Goal: Task Accomplishment & Management: Use online tool/utility

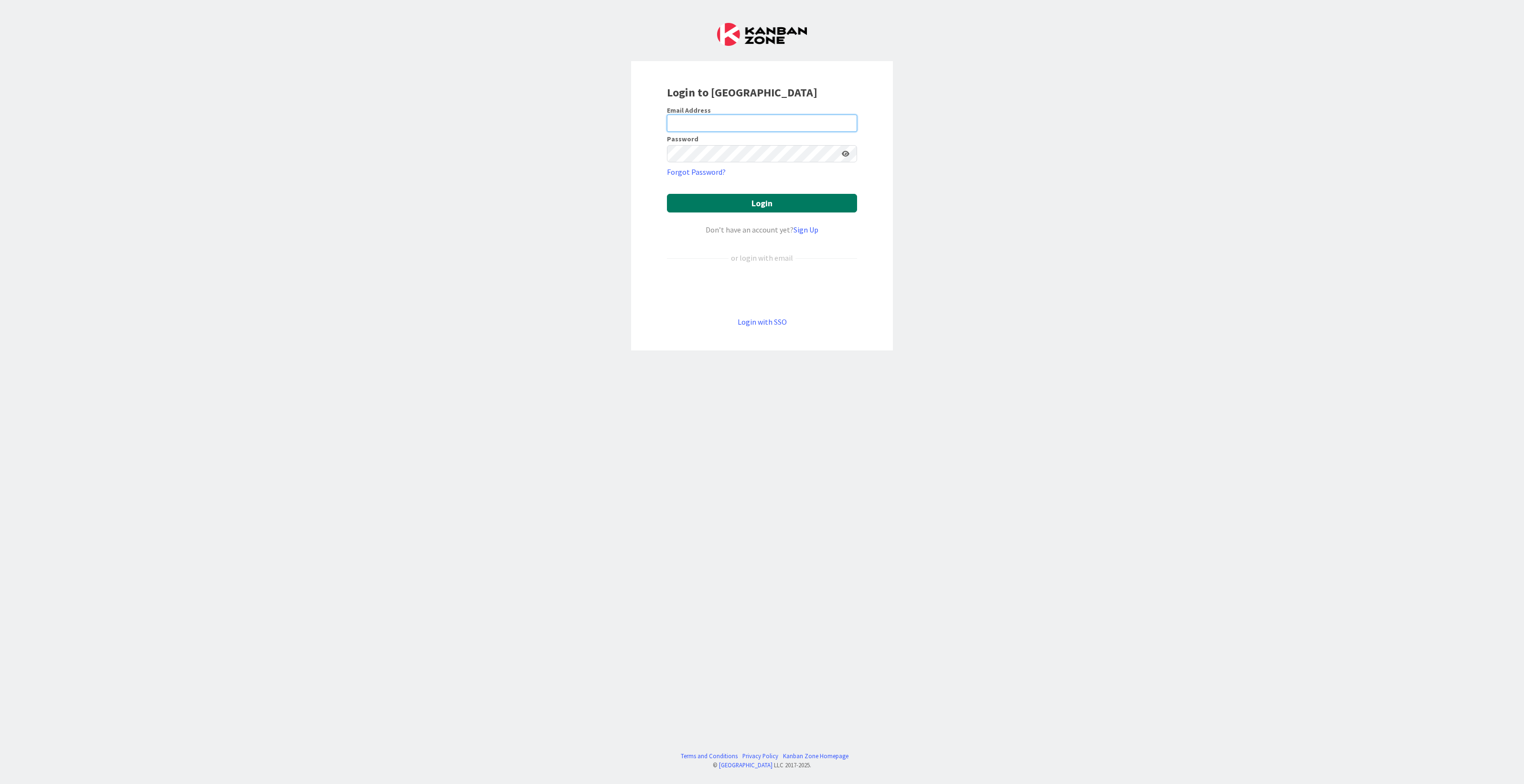
type input "[EMAIL_ADDRESS][DOMAIN_NAME]"
click at [758, 199] on button "Login" at bounding box center [761, 203] width 190 height 18
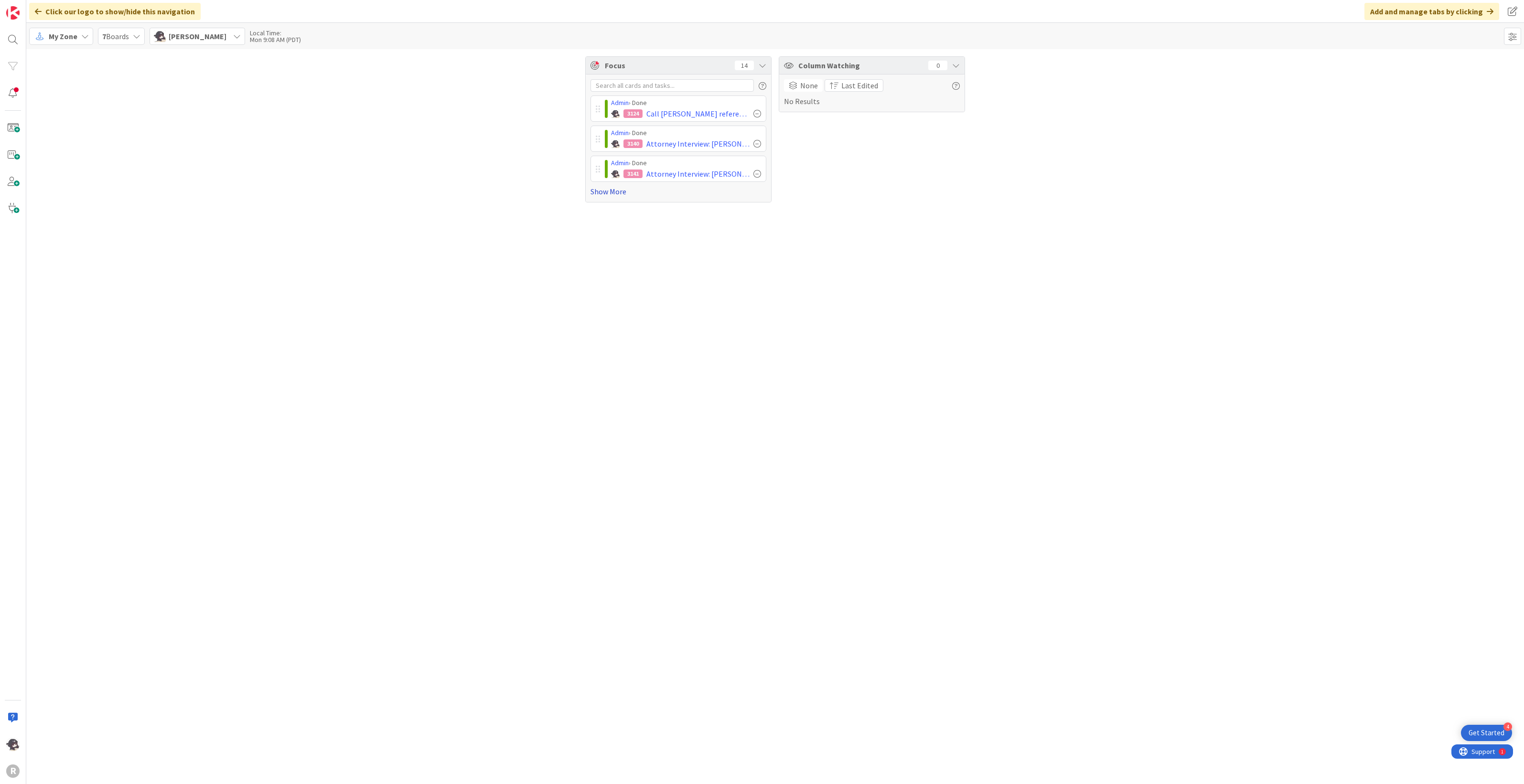
click at [599, 191] on link "Show More" at bounding box center [678, 191] width 176 height 11
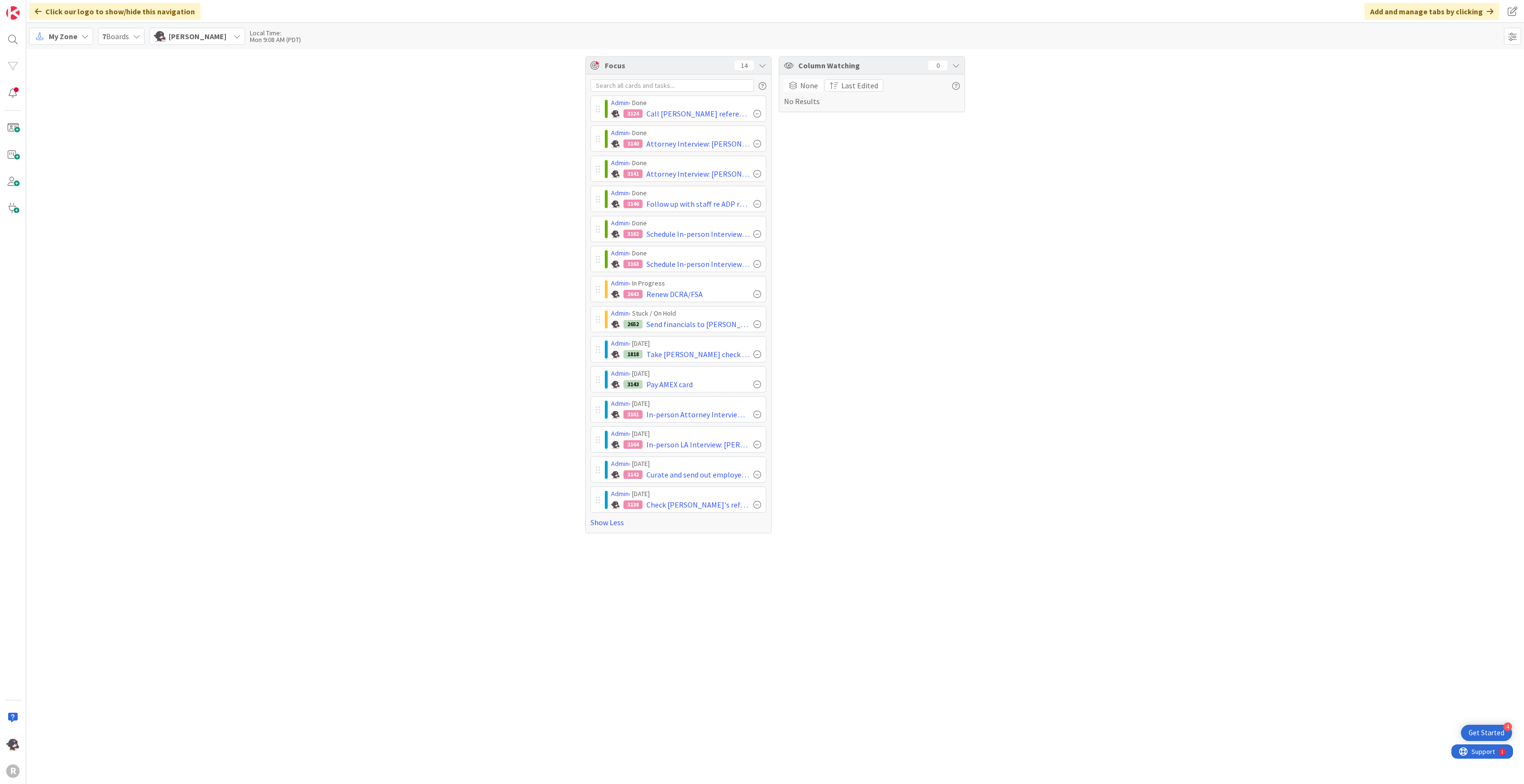
click at [79, 36] on div "My Zone" at bounding box center [61, 36] width 64 height 17
click at [69, 108] on span "Kanban" at bounding box center [85, 105] width 69 height 14
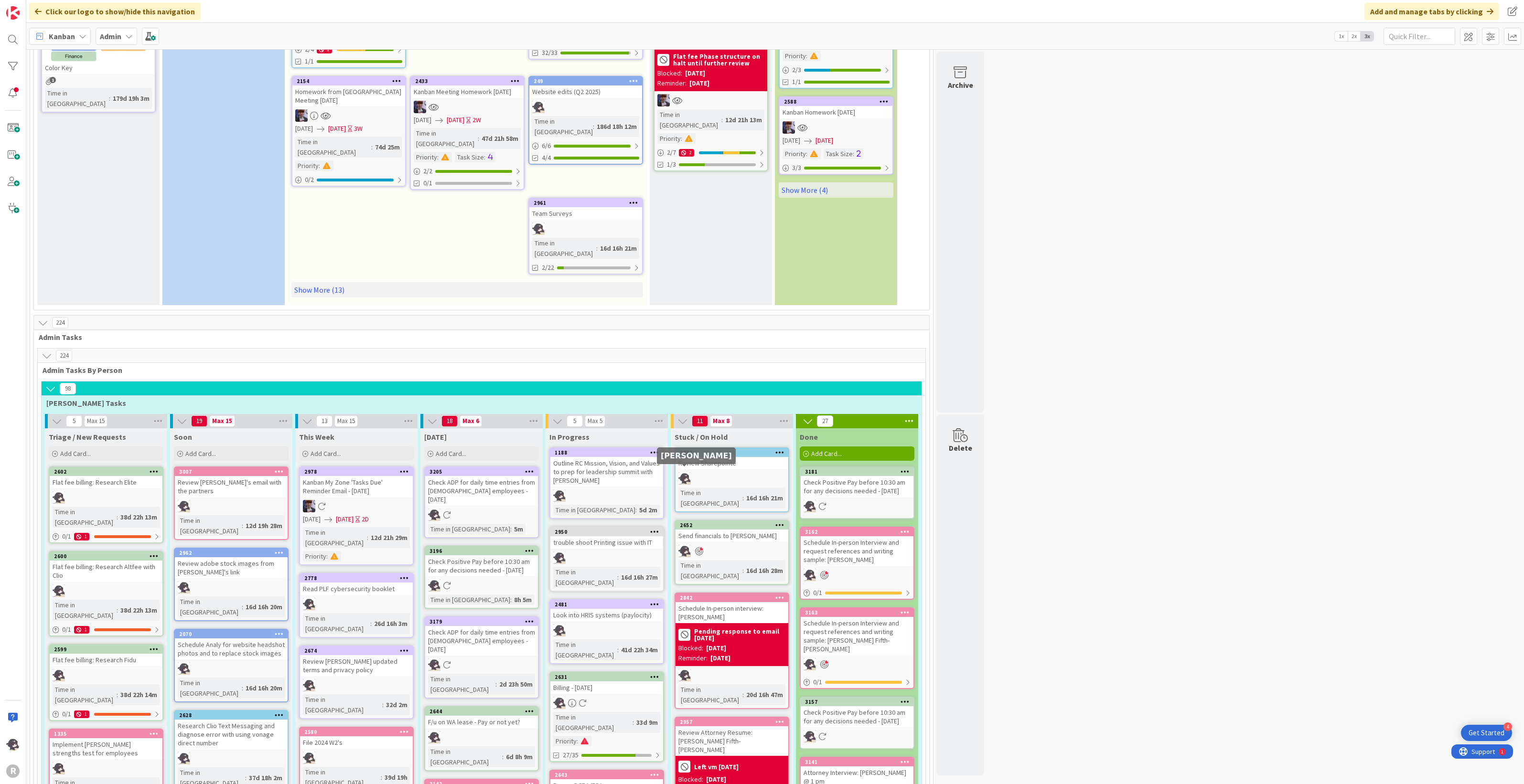
scroll to position [358, 0]
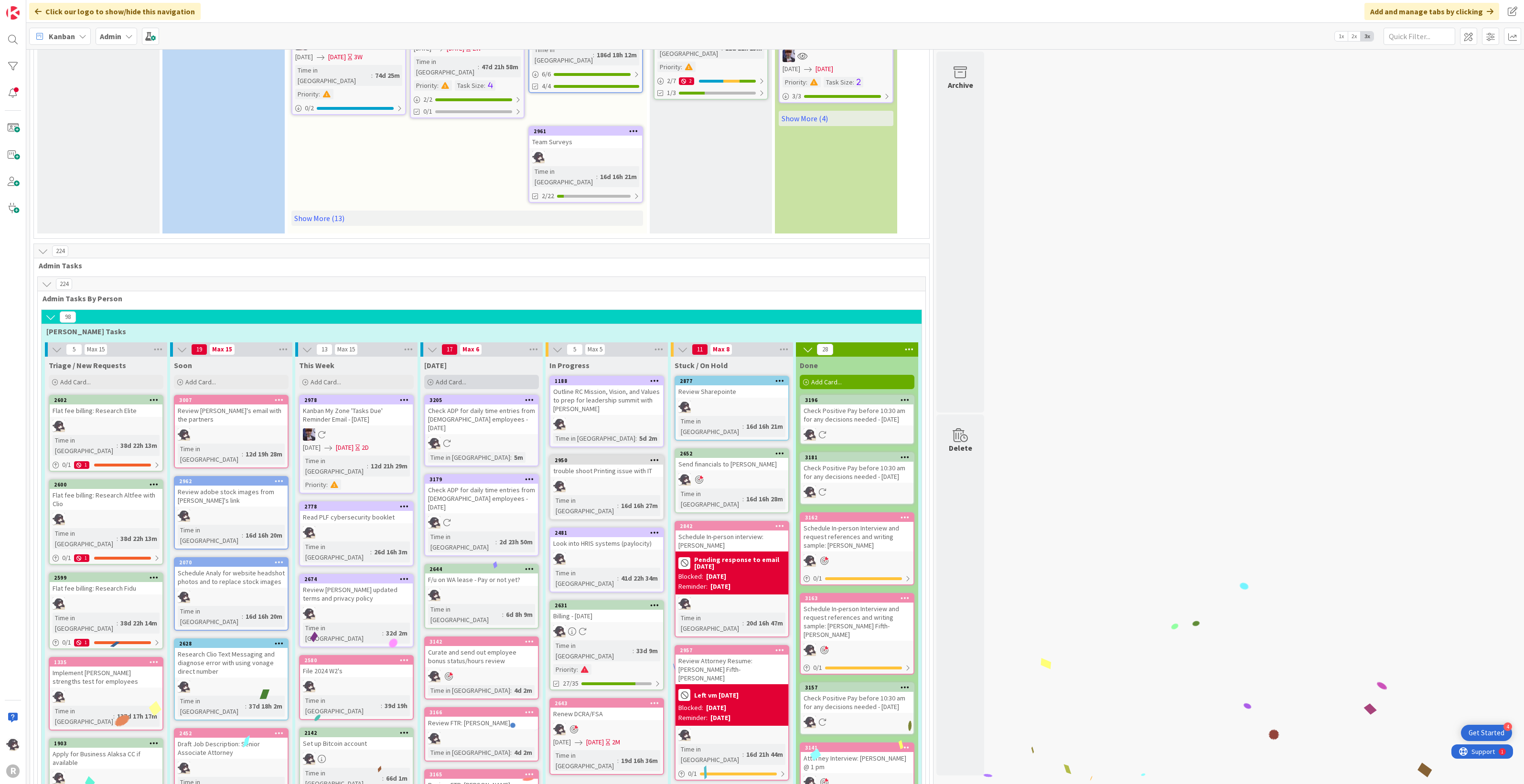
click at [476, 375] on div "Add Card..." at bounding box center [482, 382] width 115 height 14
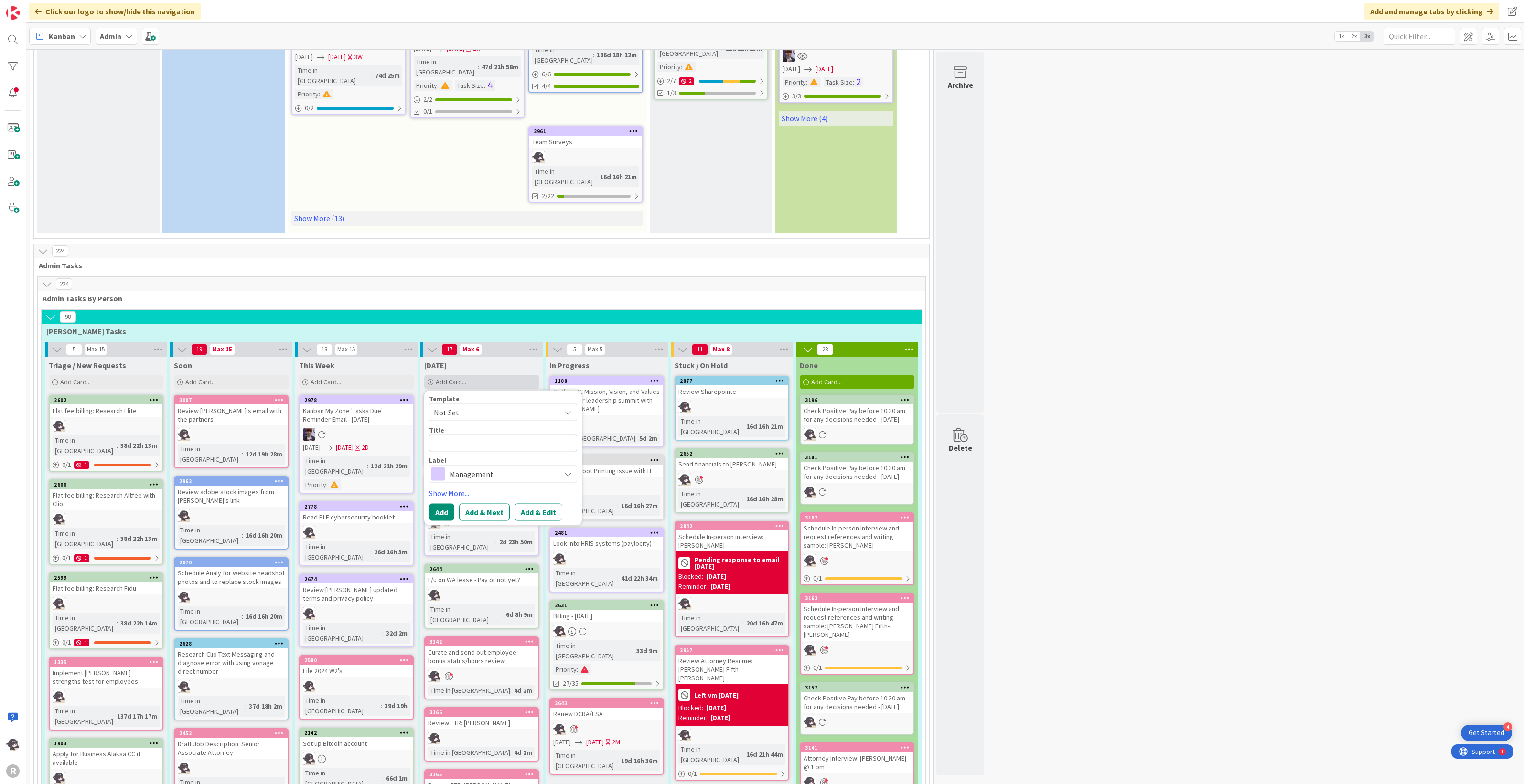
type textarea "x"
type textarea "O"
type textarea "x"
type textarea "On"
type textarea "x"
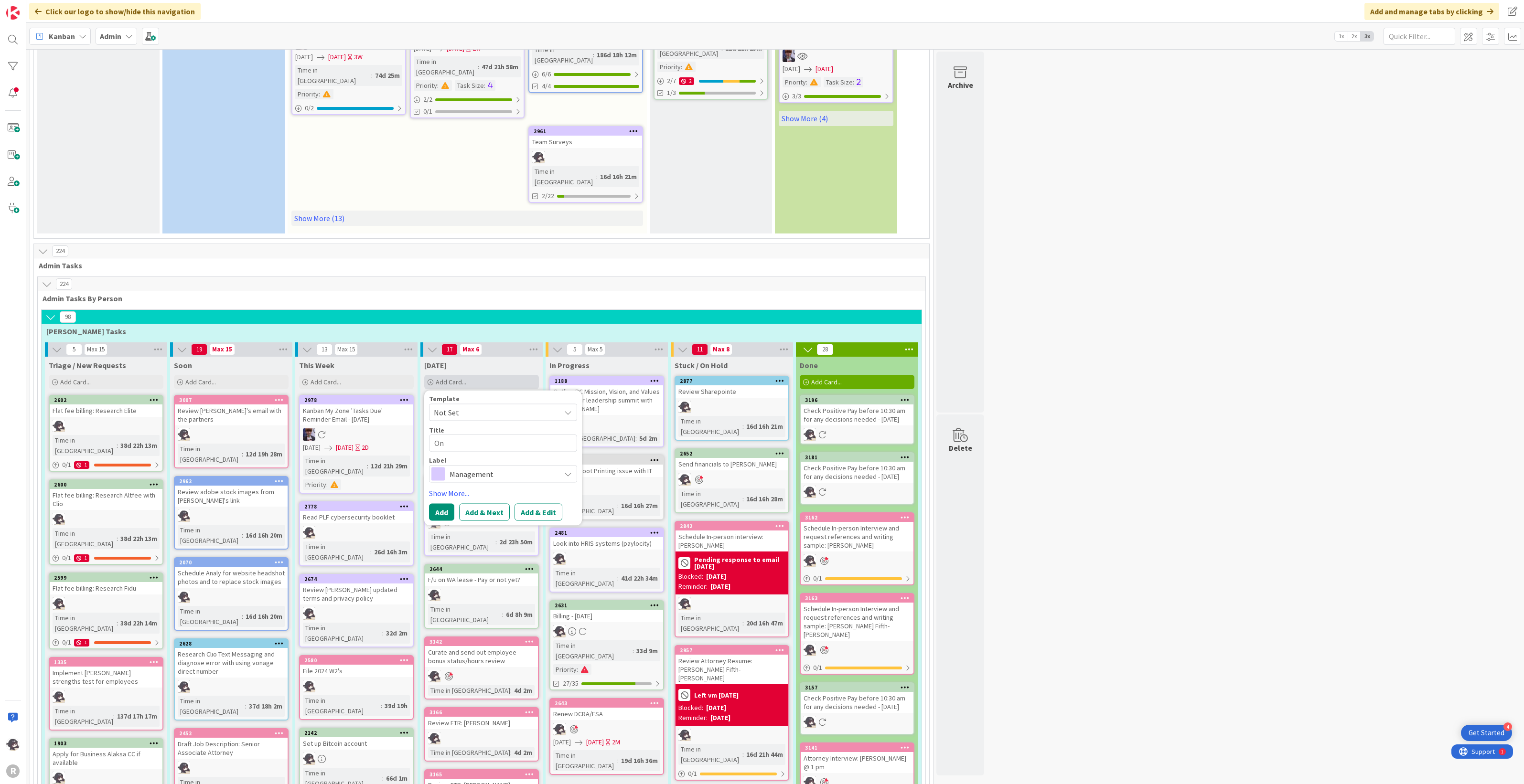
type textarea "Onb"
type textarea "x"
type textarea "On"
type textarea "x"
type textarea "O"
